Goal: Transaction & Acquisition: Subscribe to service/newsletter

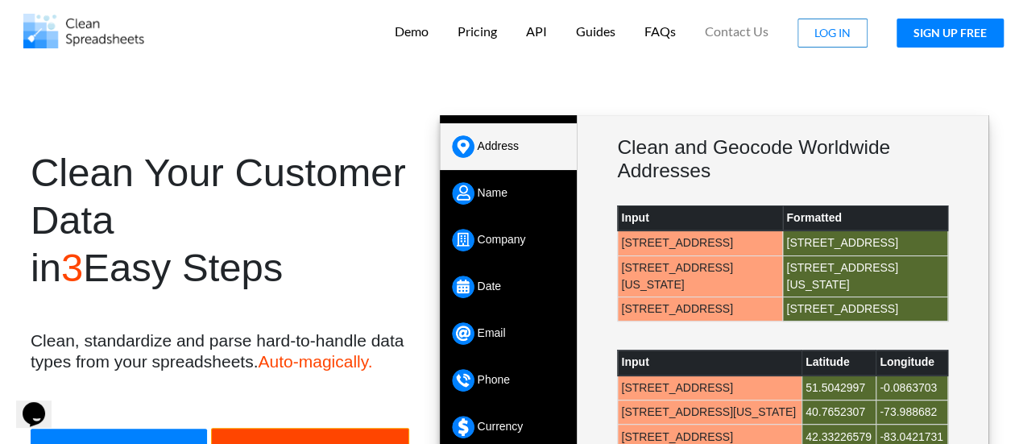
click at [933, 32] on button "SIGN UP FREE" at bounding box center [950, 33] width 107 height 29
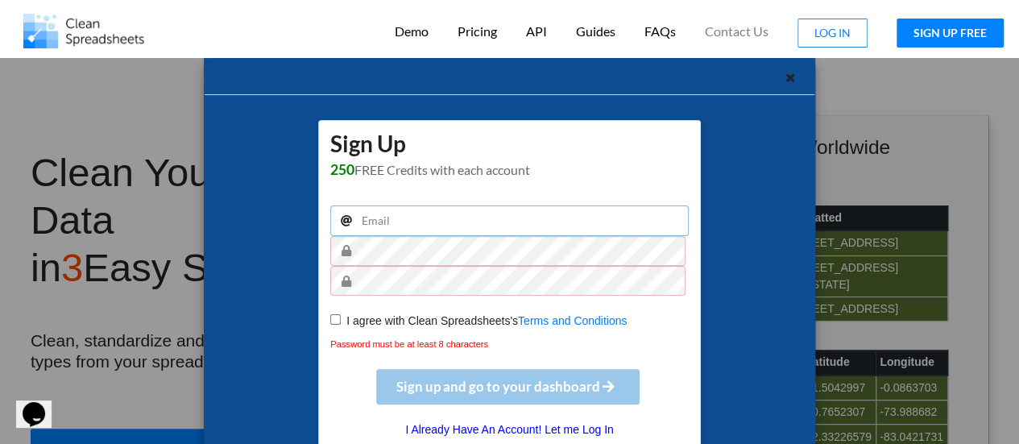
click at [421, 213] on input "email" at bounding box center [509, 220] width 359 height 31
click at [635, 149] on h1 "Sign Up 250 FREE Credits with each account" at bounding box center [509, 153] width 359 height 48
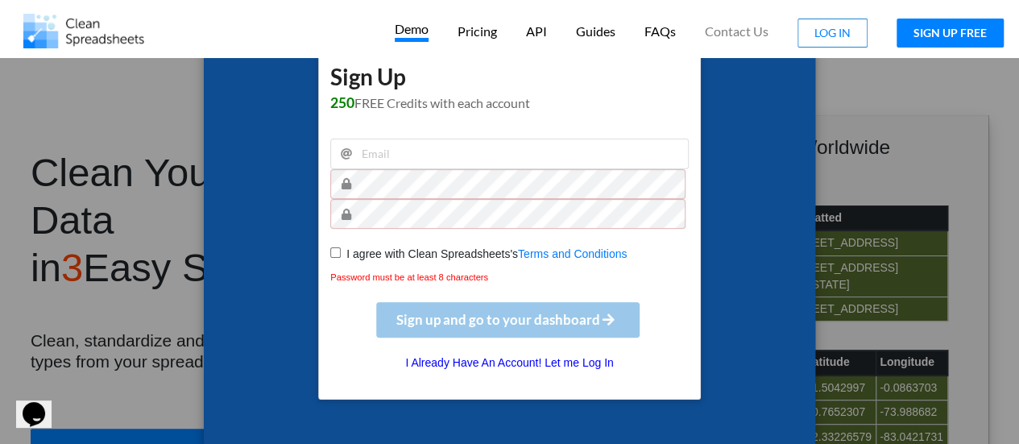
click at [413, 35] on p "Demo" at bounding box center [412, 31] width 34 height 21
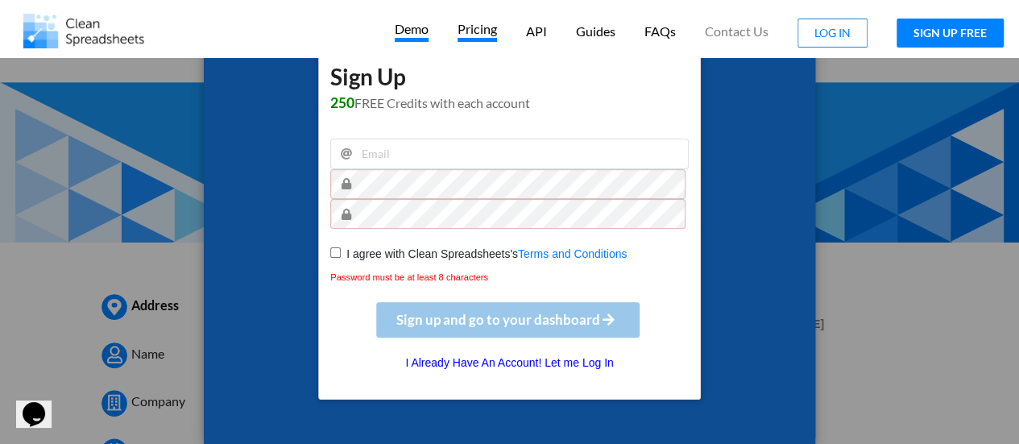
click at [483, 29] on p "Pricing" at bounding box center [477, 31] width 39 height 21
